Goal: Feedback & Contribution: Submit feedback/report problem

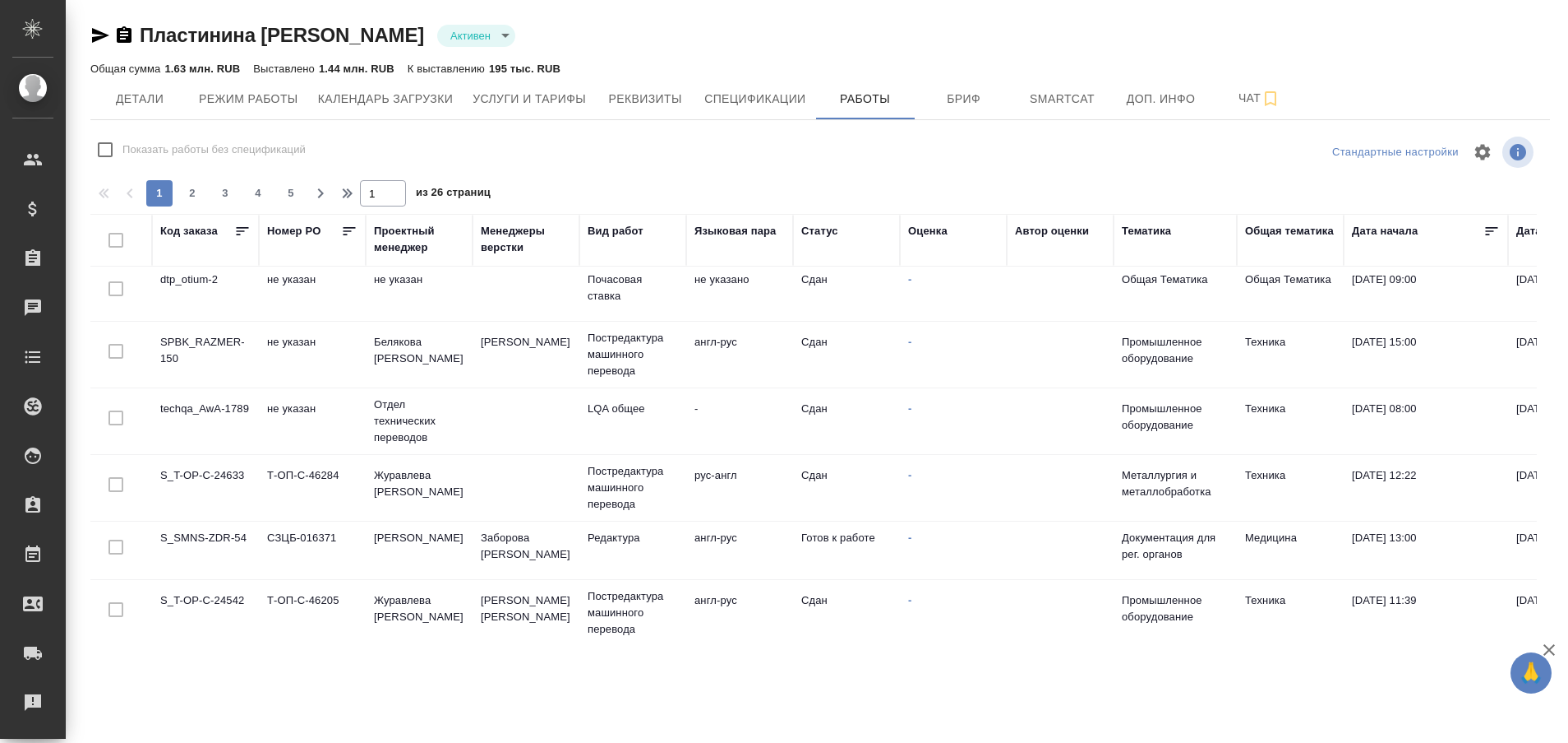
scroll to position [1261, 0]
click at [33, 701] on div "Рекламации" at bounding box center [12, 702] width 41 height 25
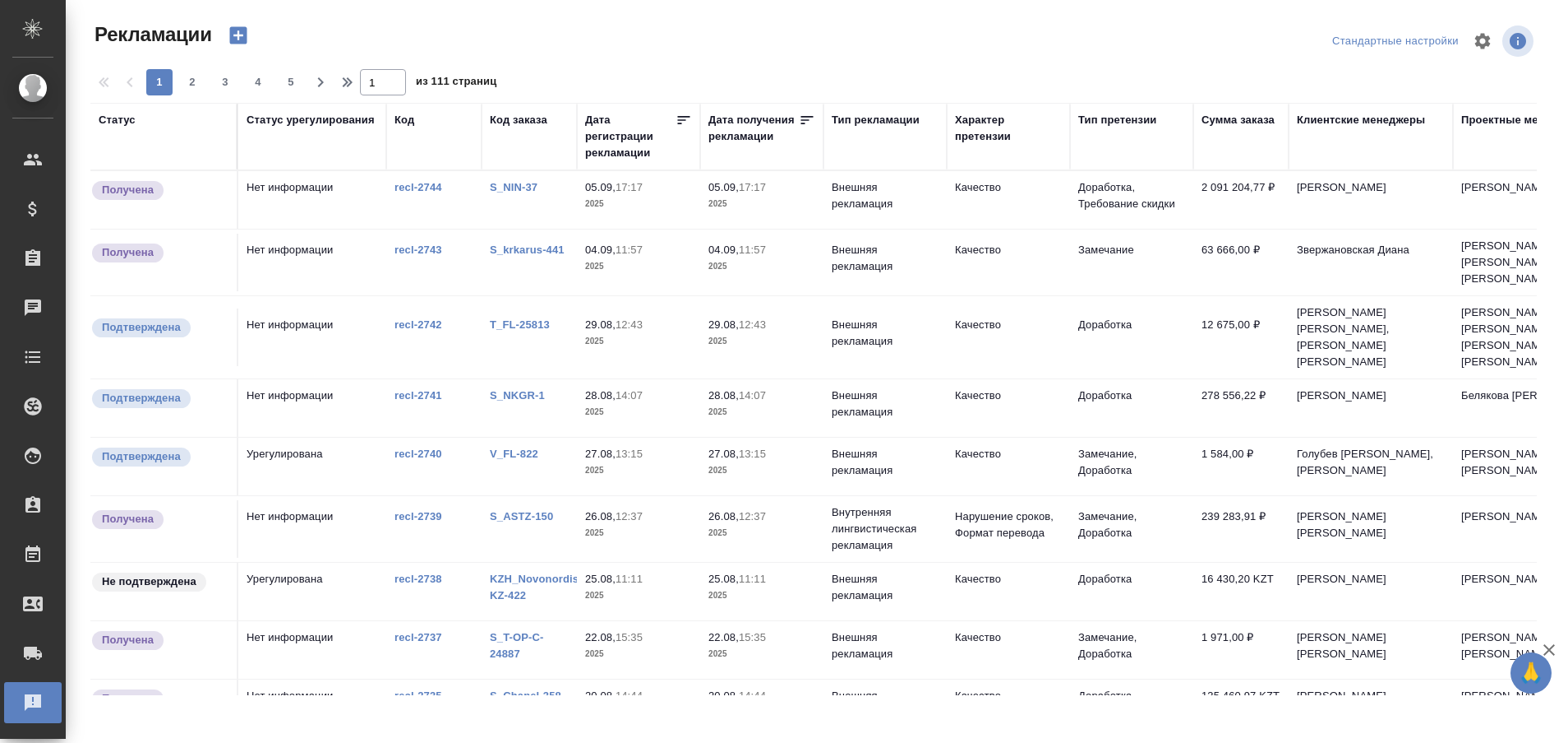
click at [531, 186] on link "S_NIN-37" at bounding box center [513, 188] width 47 height 13
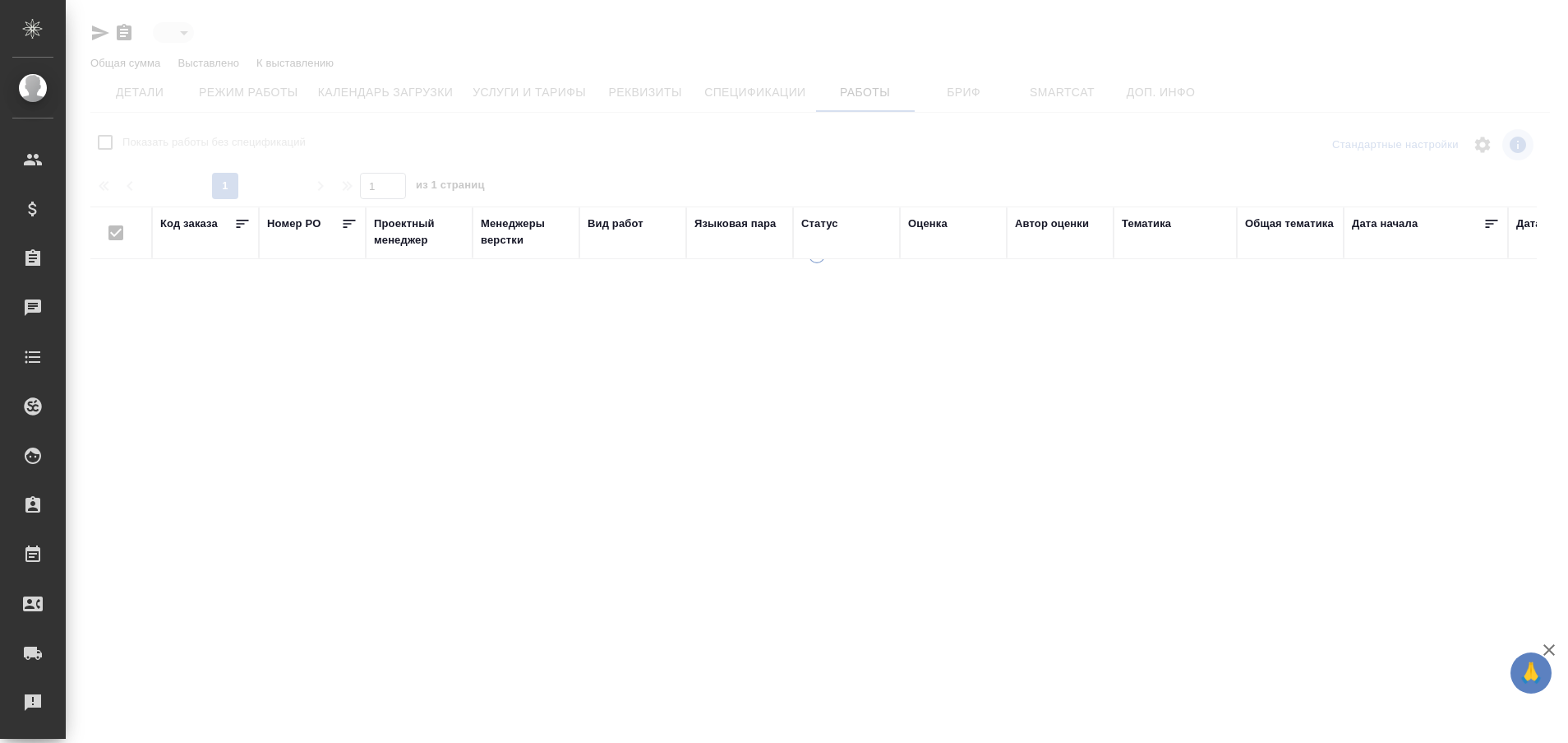
type input "active"
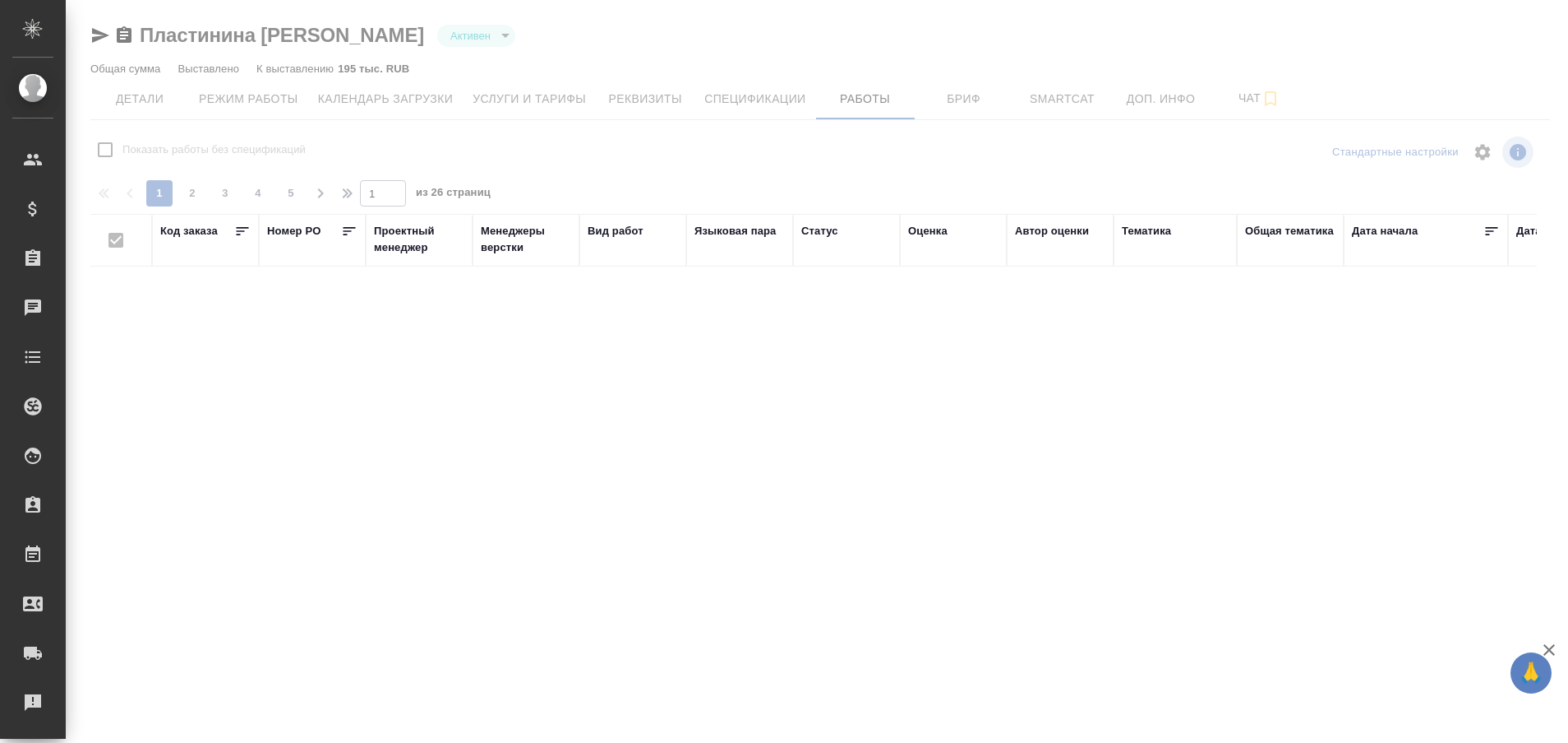
checkbox input "false"
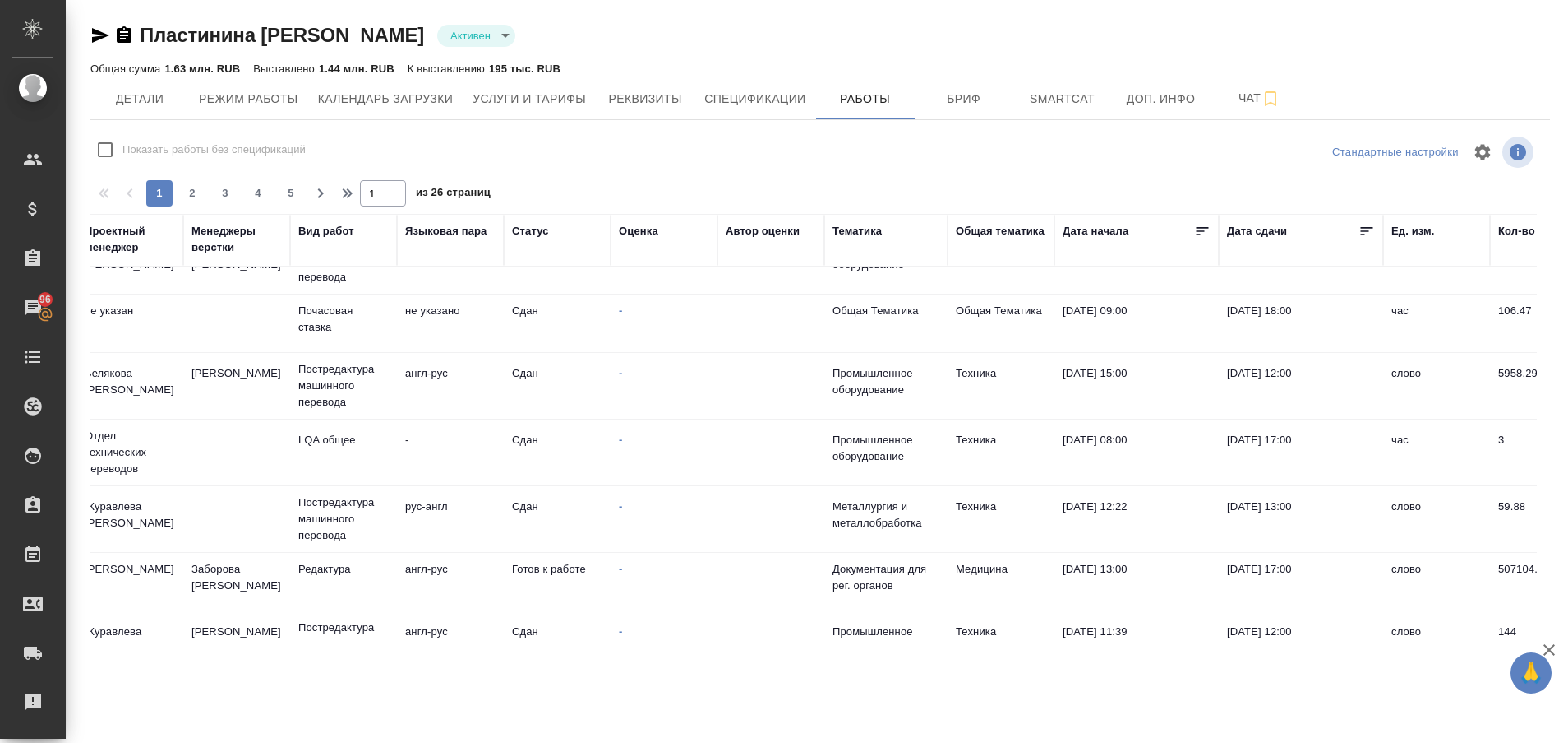
scroll to position [1261, 289]
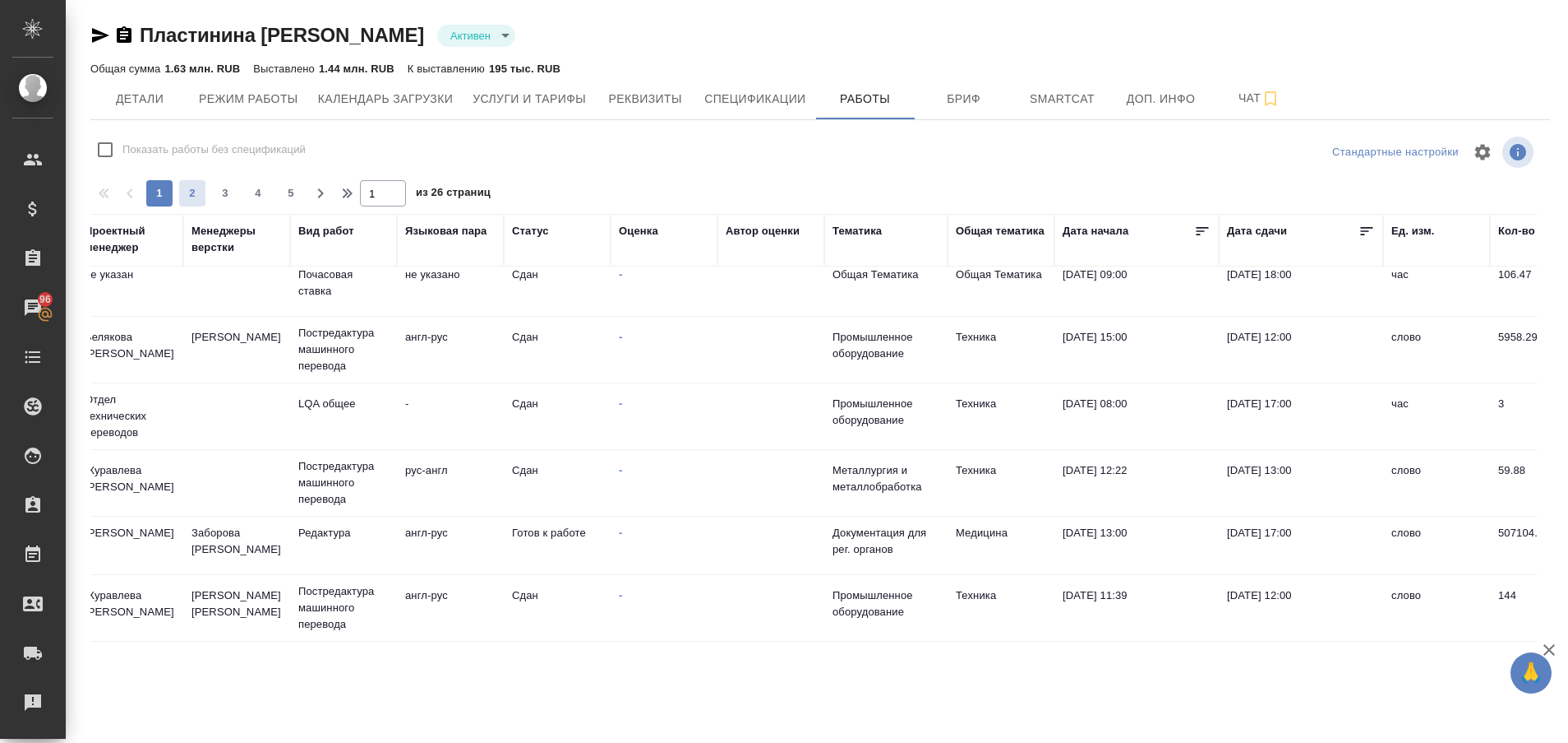
click at [187, 206] on button "2" at bounding box center [192, 193] width 26 height 26
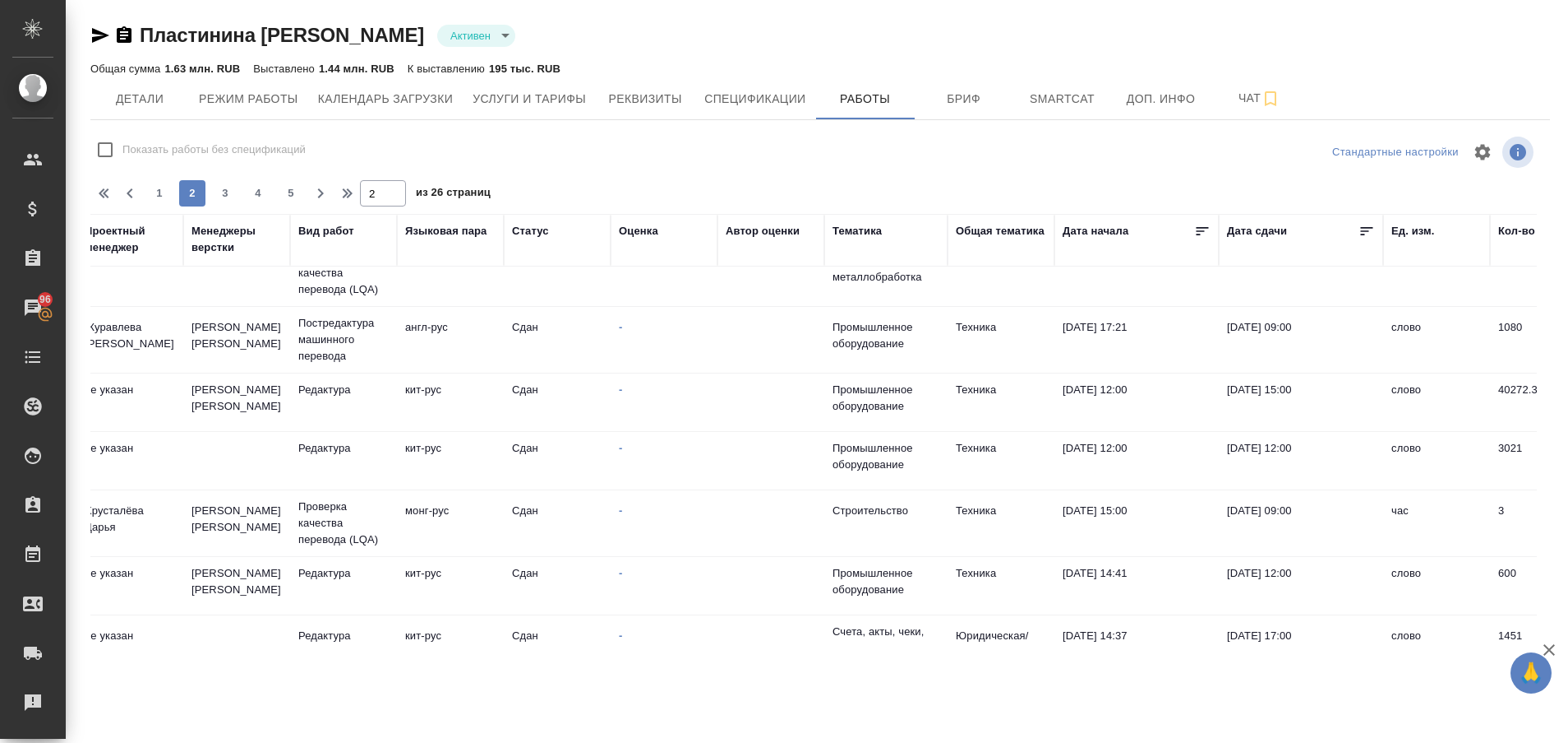
scroll to position [0, 289]
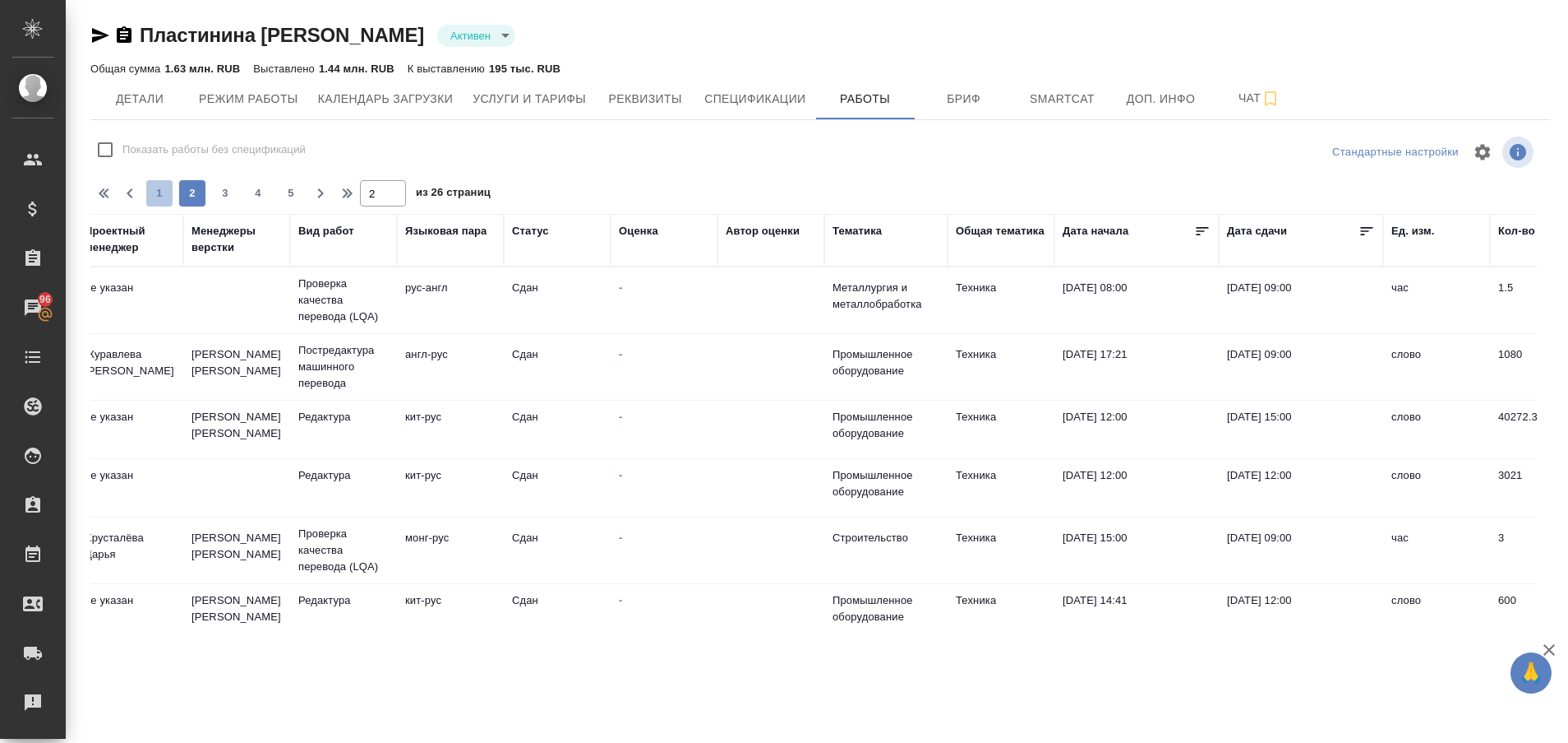
click at [159, 185] on span "1" at bounding box center [159, 193] width 26 height 16
type input "1"
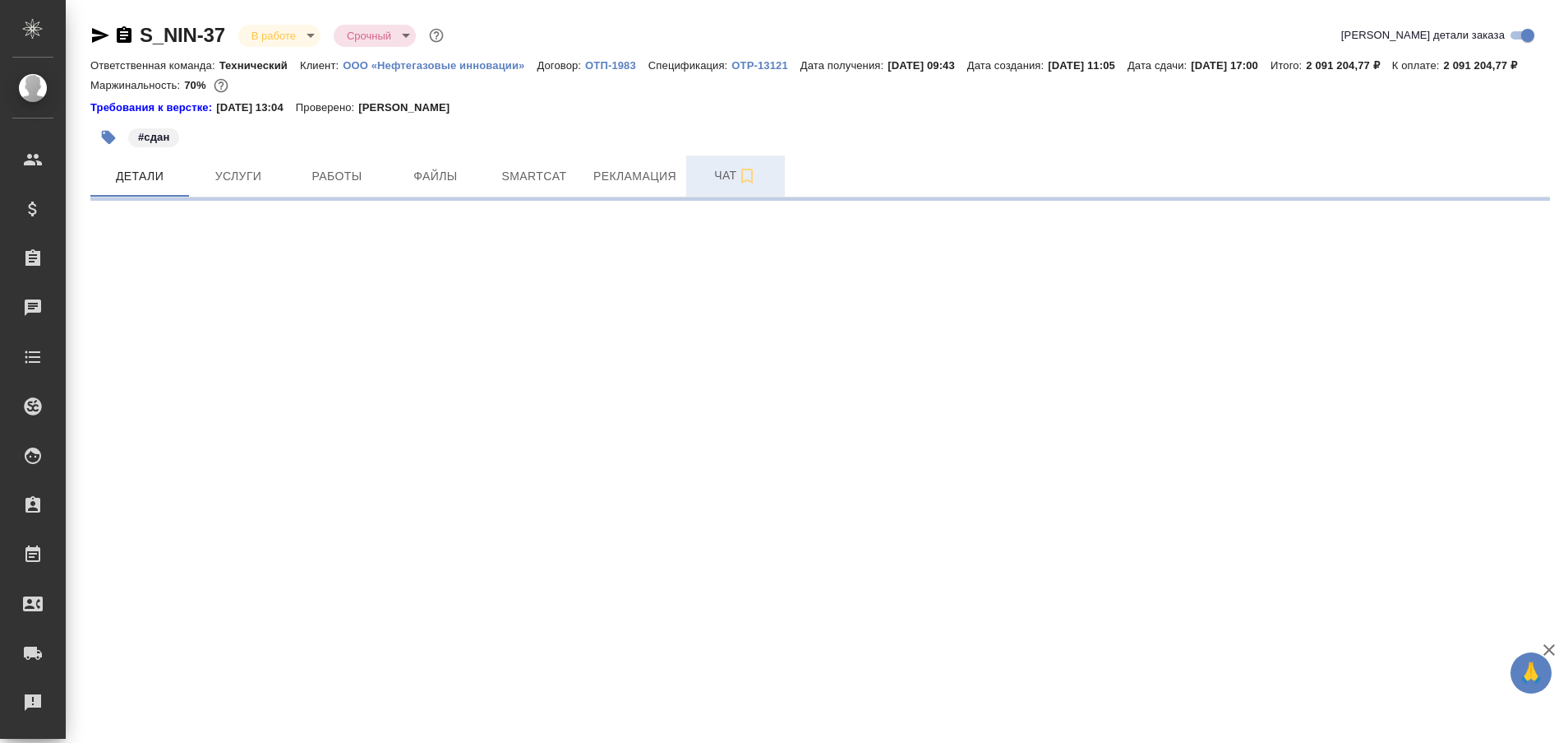
select select "RU"
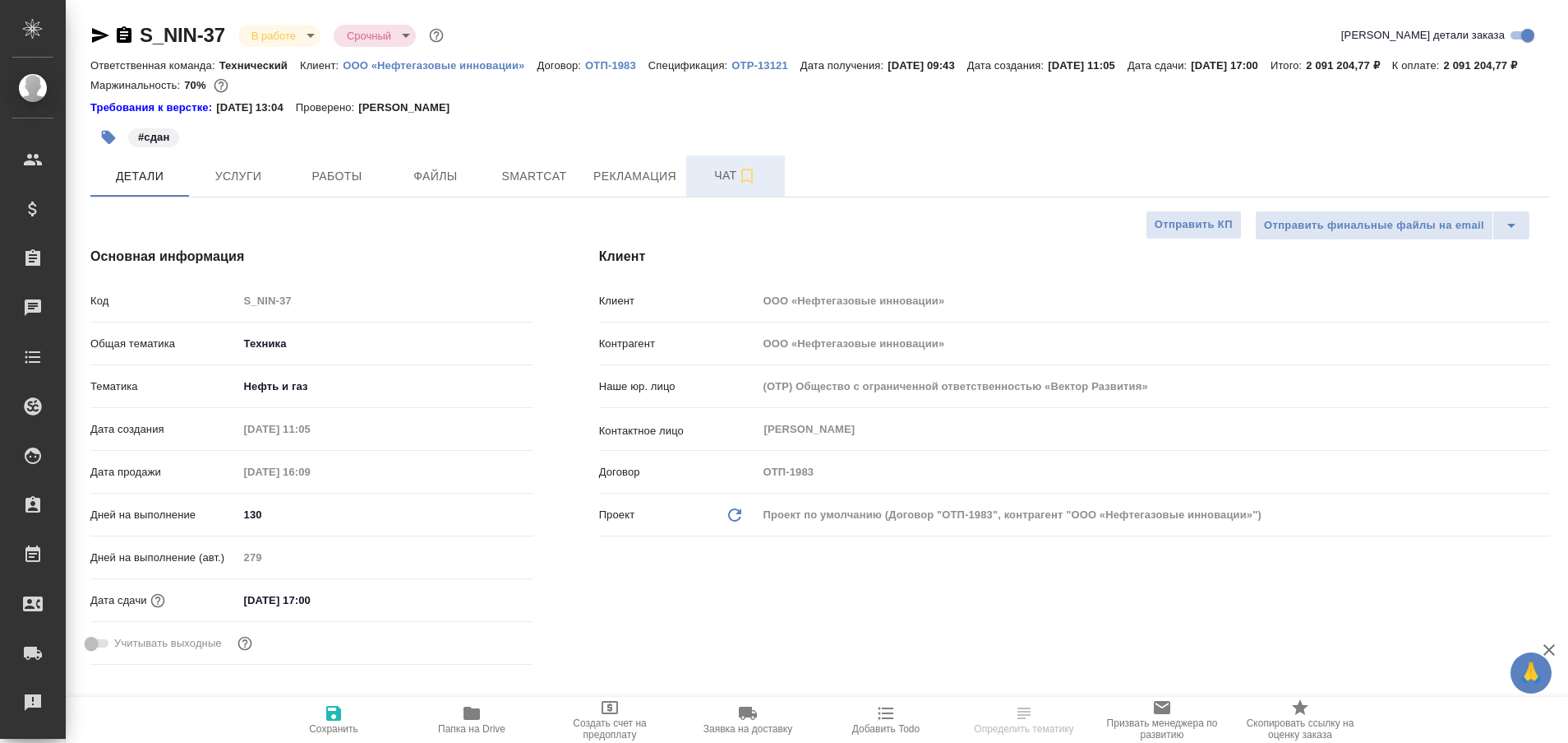
type textarea "x"
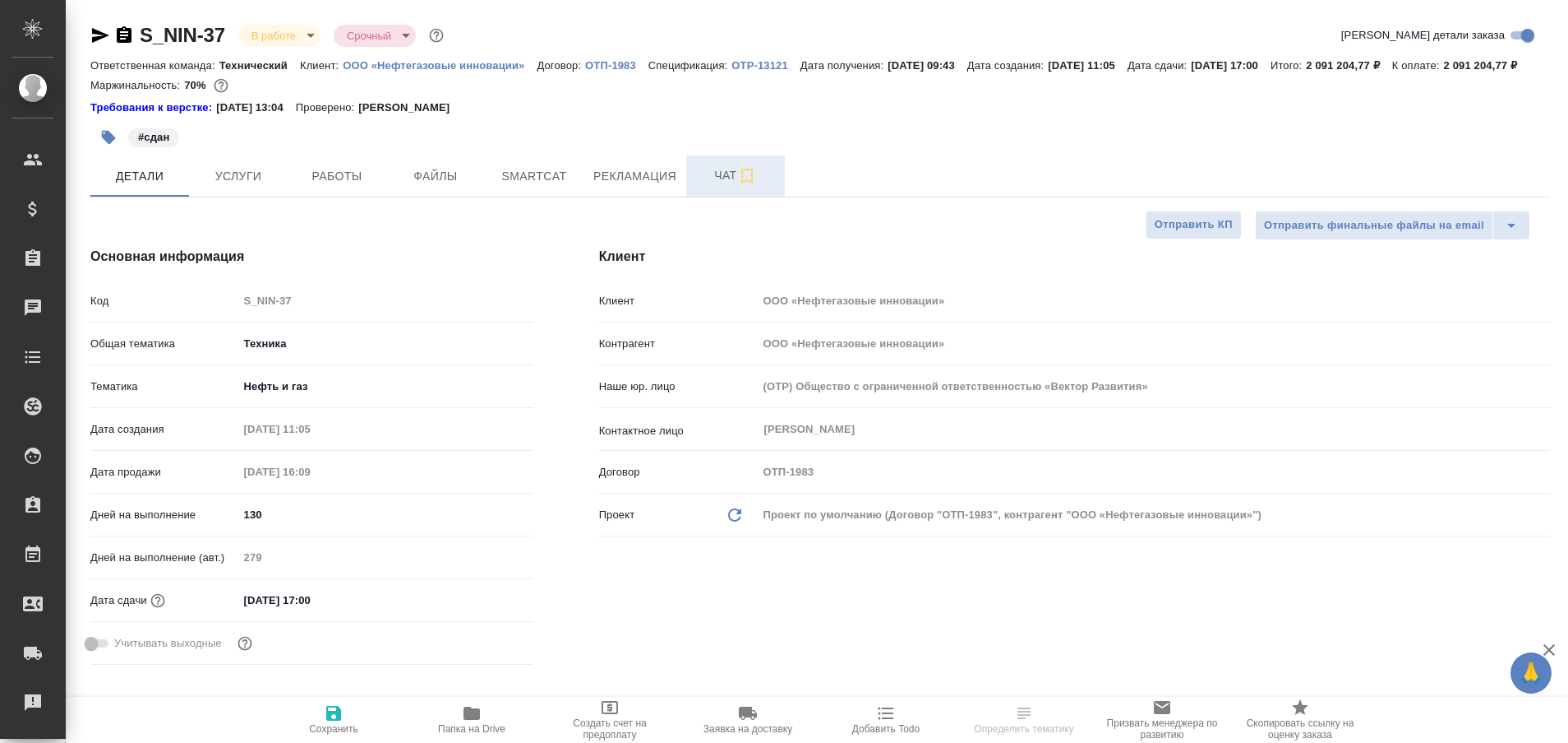
type textarea "x"
click at [729, 186] on span "Чат" at bounding box center [735, 176] width 79 height 21
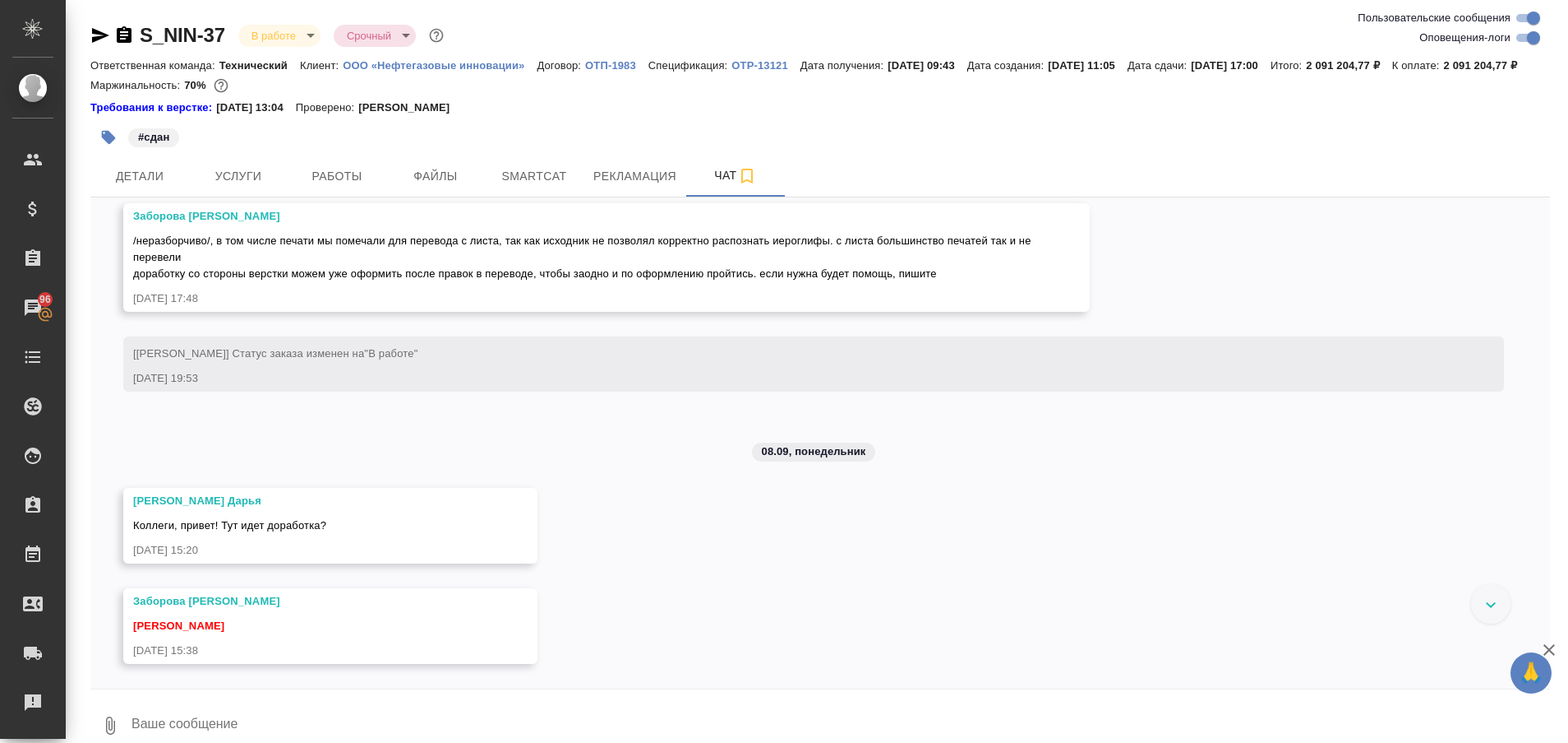
scroll to position [86779, 0]
click at [608, 185] on span "Рекламация" at bounding box center [634, 176] width 83 height 21
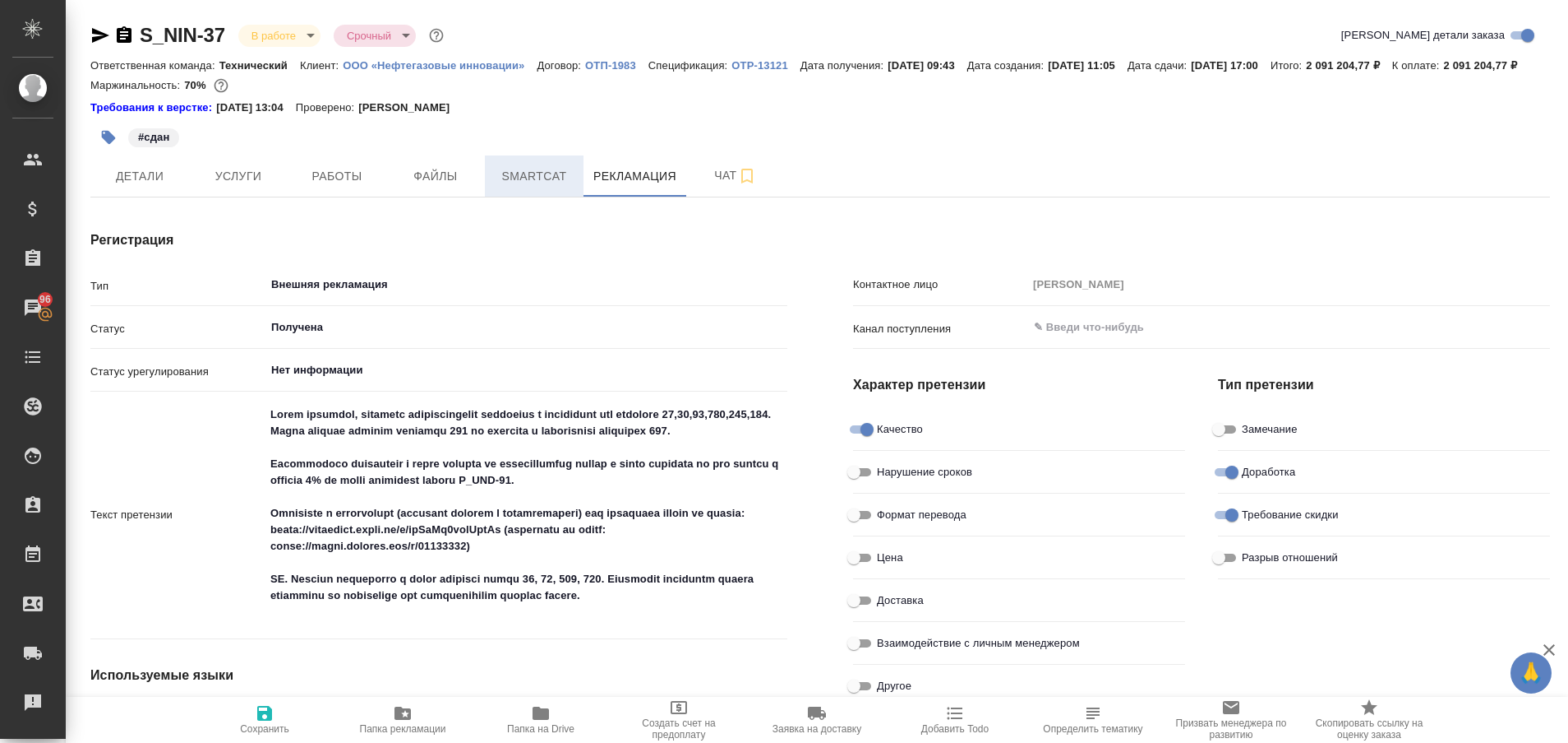
type textarea "x"
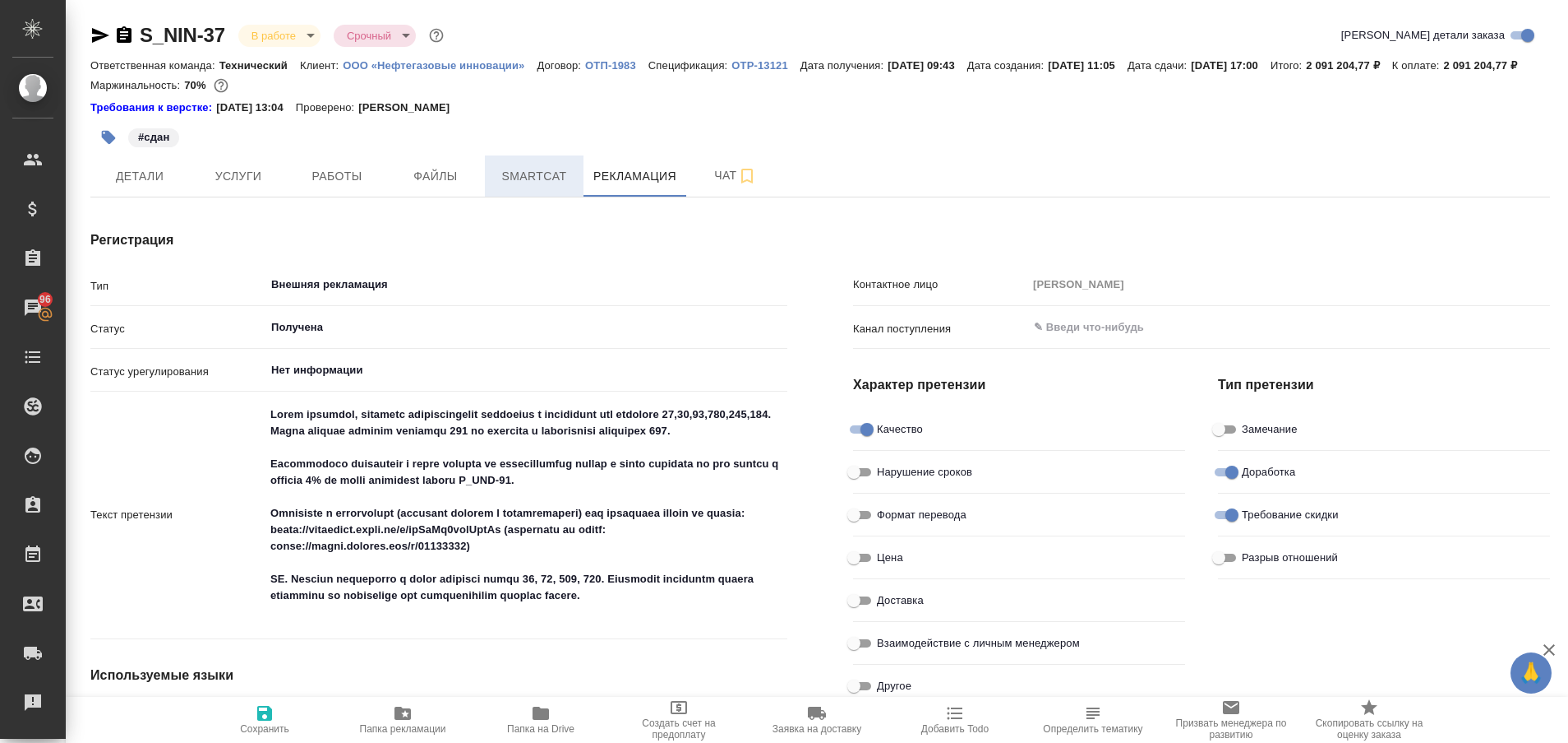
type textarea "x"
